Goal: Check status: Check status

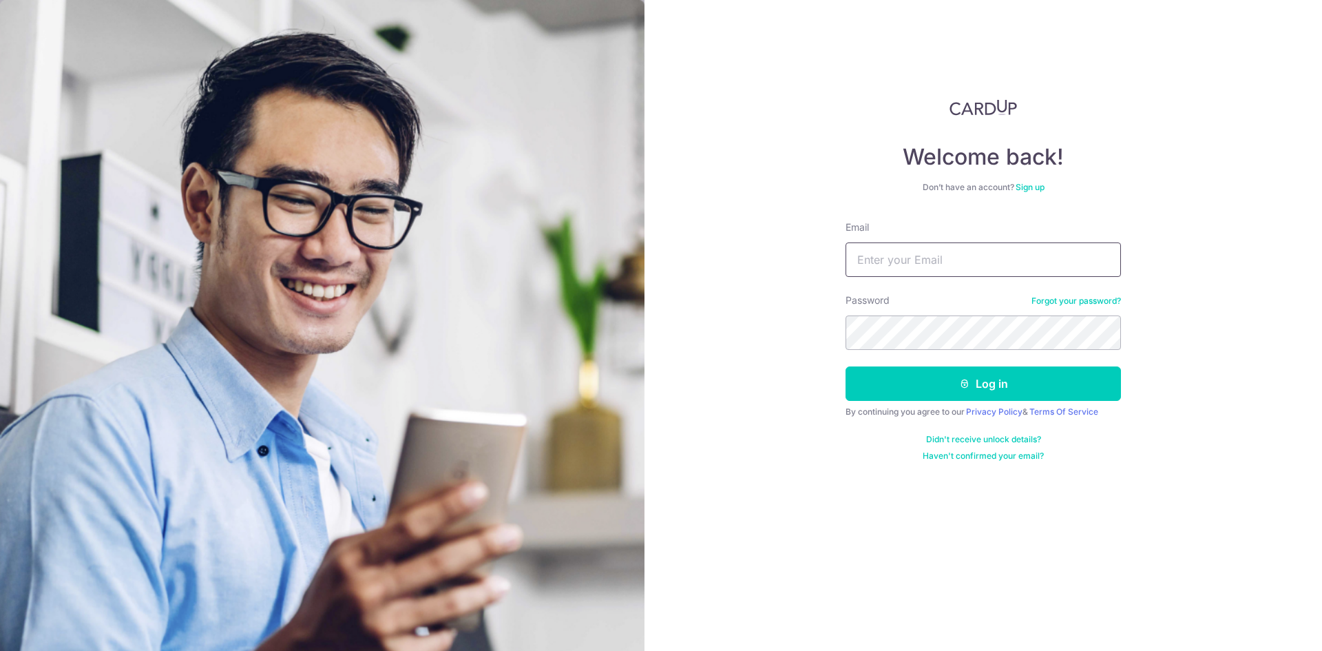
type input "[EMAIL_ADDRESS][DOMAIN_NAME]"
click at [975, 386] on button "Log in" at bounding box center [983, 383] width 275 height 34
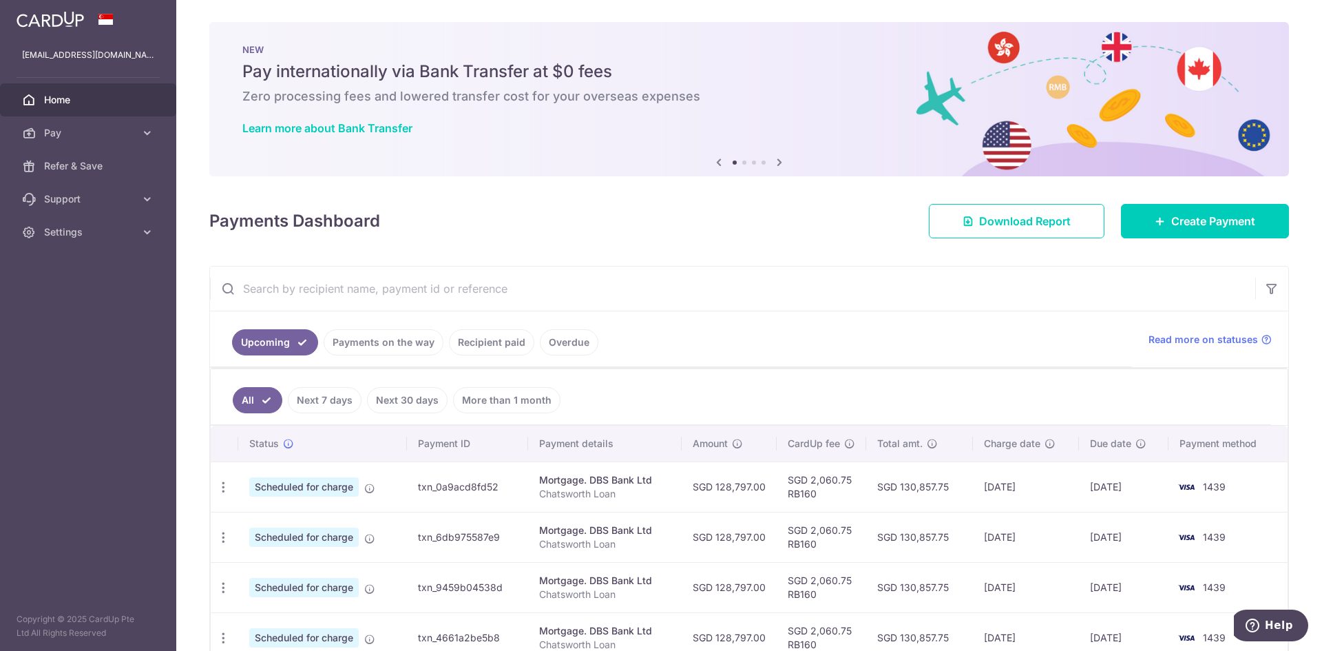
click at [365, 335] on link "Payments on the way" at bounding box center [384, 342] width 120 height 26
